Goal: Transaction & Acquisition: Purchase product/service

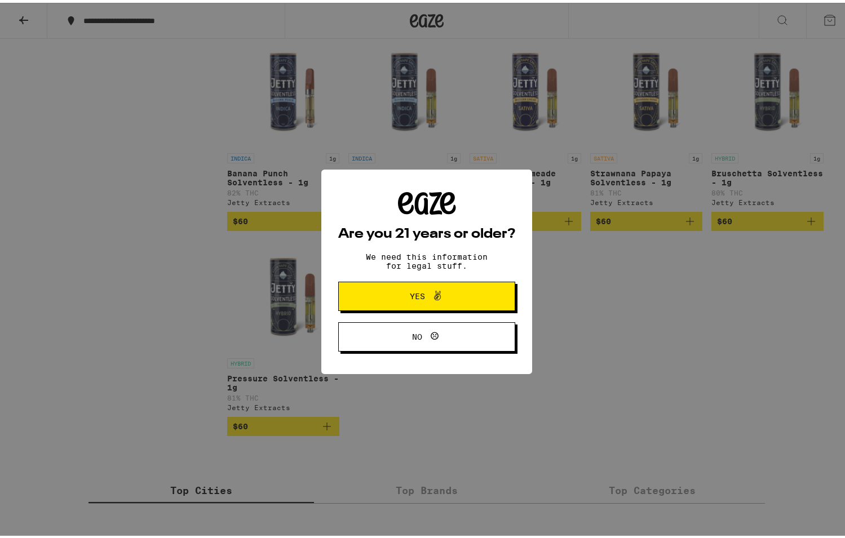
scroll to position [2772, 0]
